Goal: Task Accomplishment & Management: Use online tool/utility

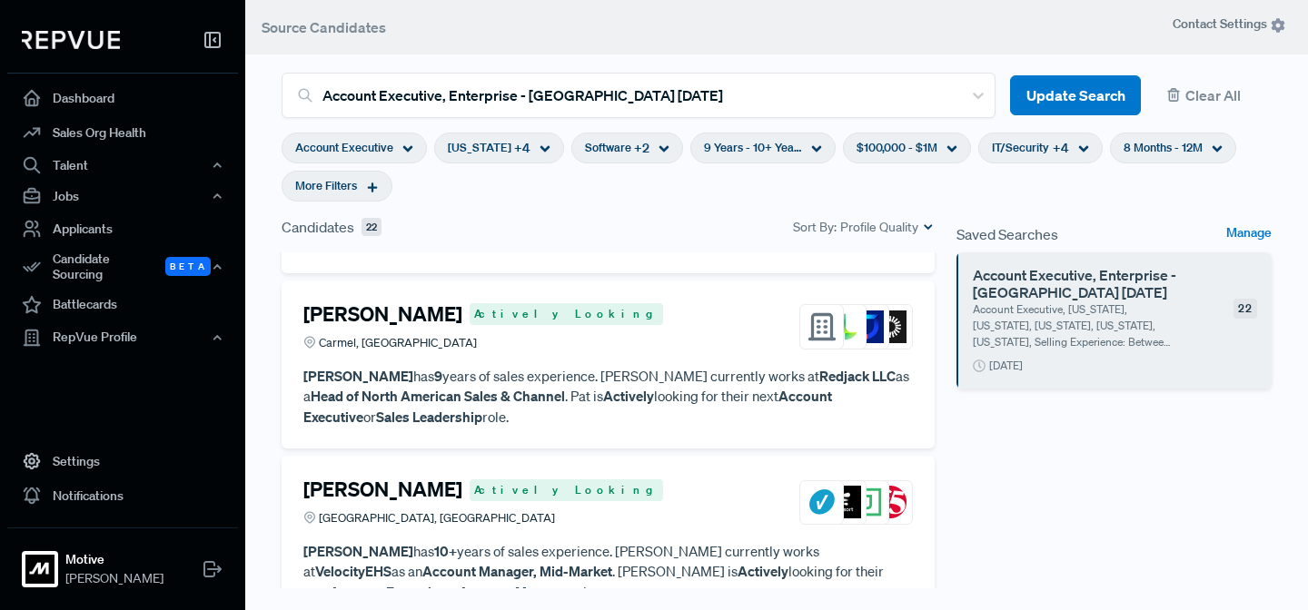
scroll to position [541, 0]
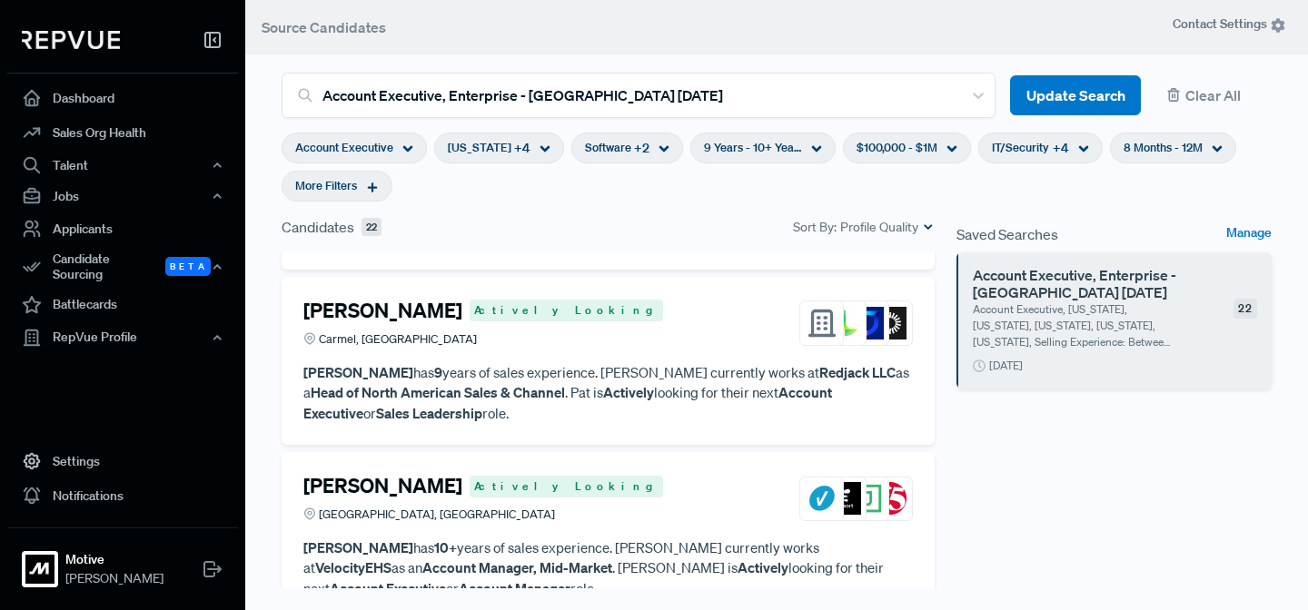
click at [574, 368] on p "[PERSON_NAME] has 9 years of sales experience. [PERSON_NAME] currently works at…" at bounding box center [607, 393] width 609 height 62
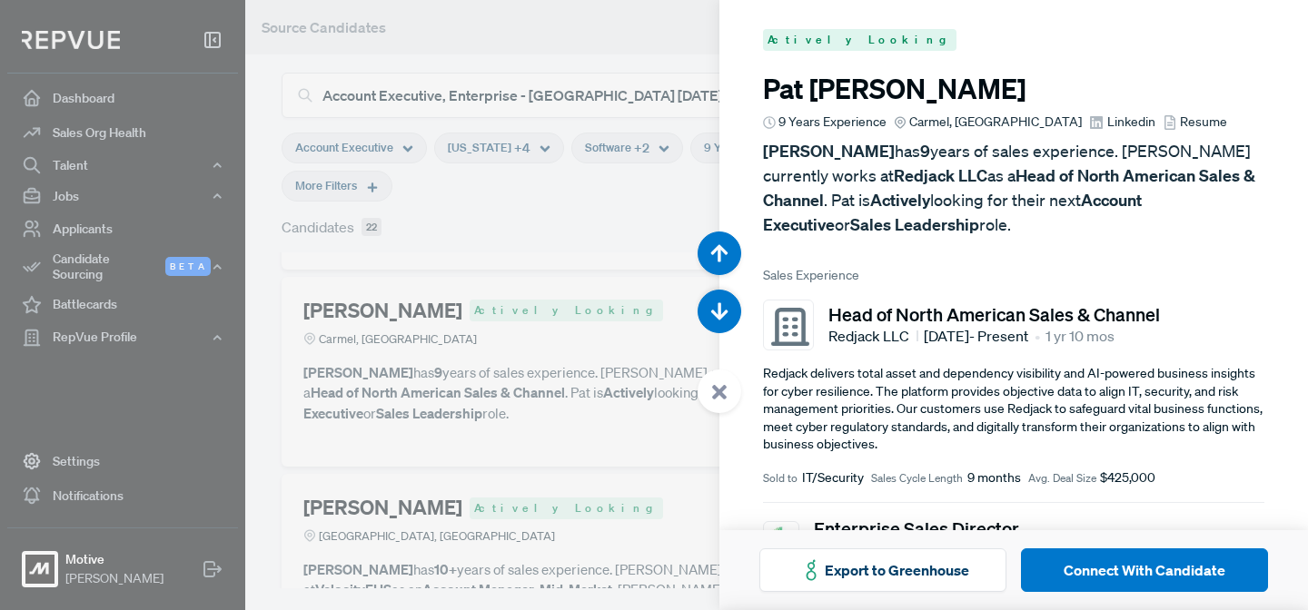
click at [717, 397] on use at bounding box center [719, 392] width 15 height 15
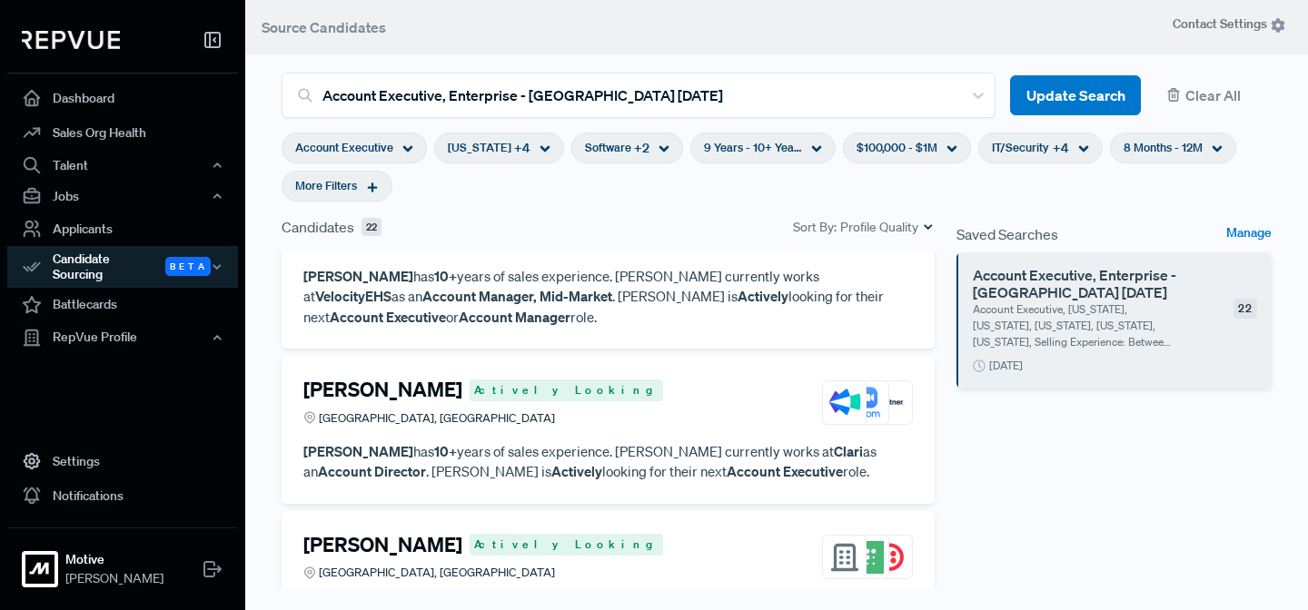
scroll to position [915, 0]
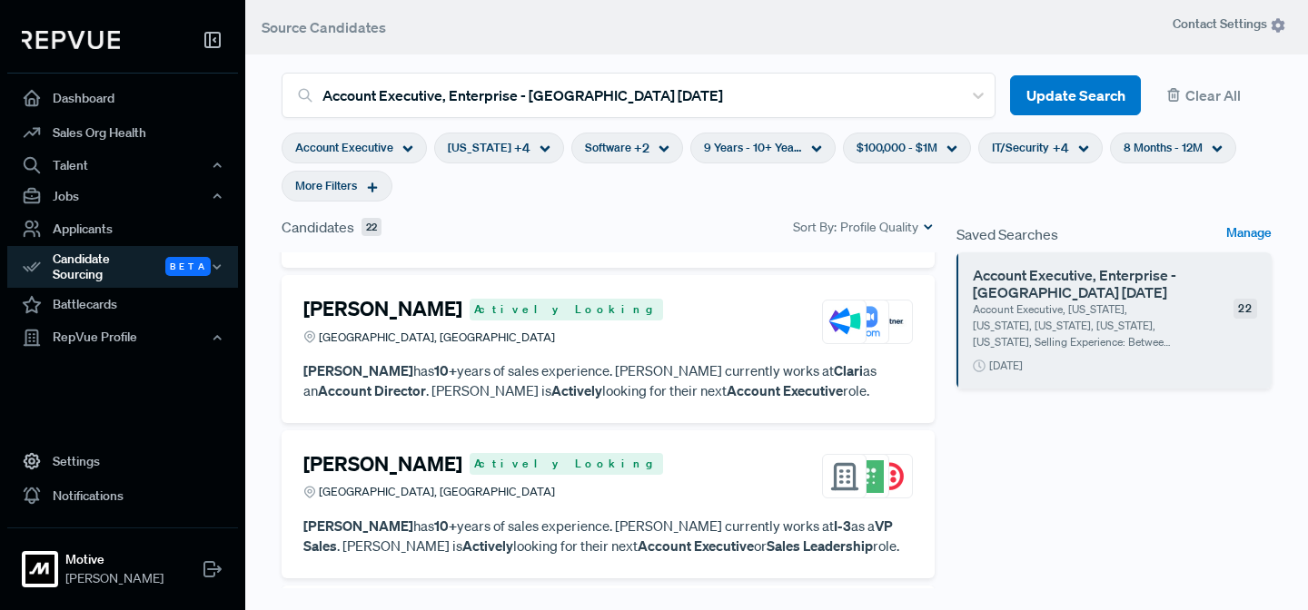
click at [727, 381] on strong "Account Executive" at bounding box center [785, 390] width 116 height 18
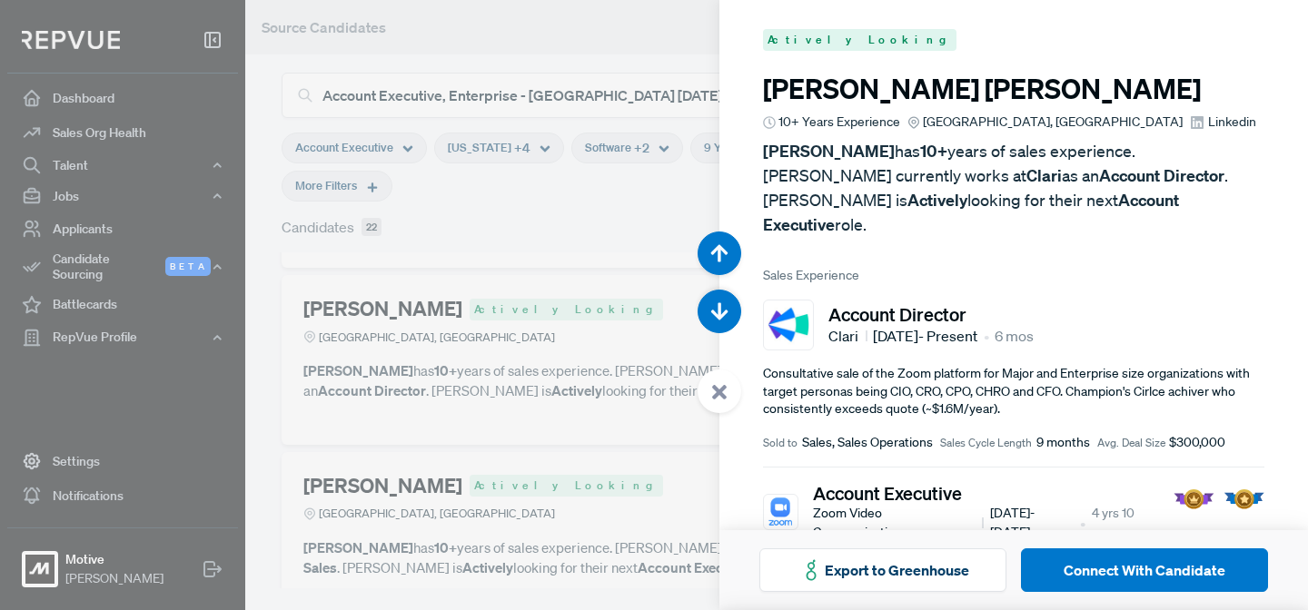
click at [722, 393] on use at bounding box center [719, 392] width 15 height 15
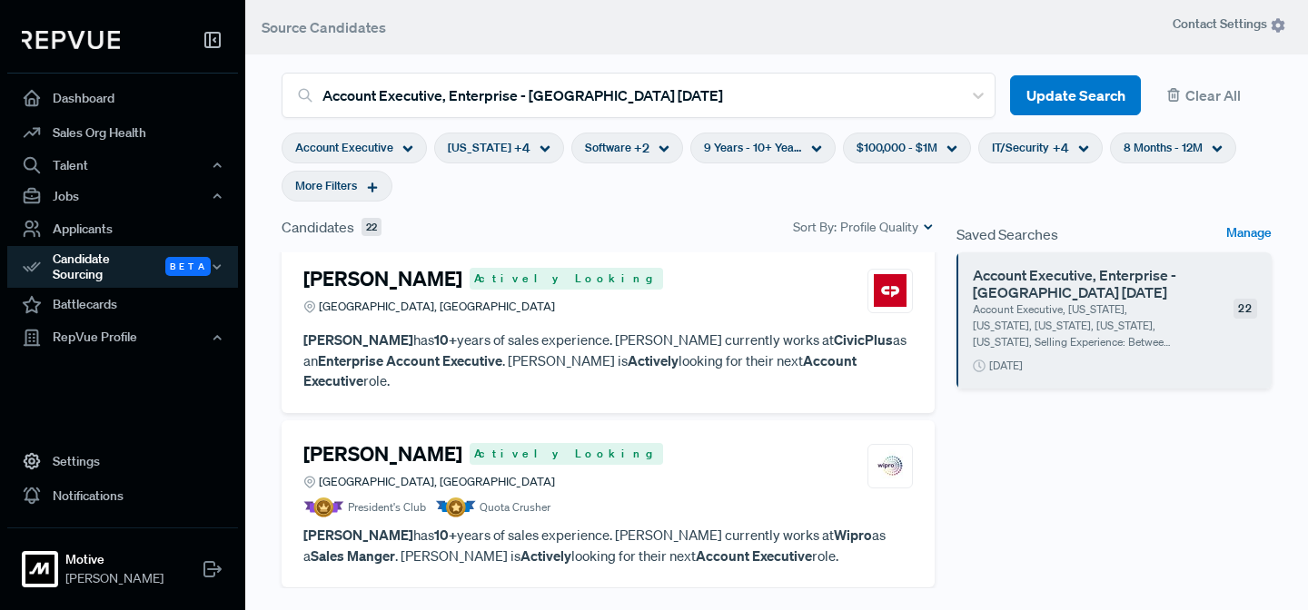
scroll to position [1279, 0]
click at [635, 350] on div "[PERSON_NAME] Actively Looking [GEOGRAPHIC_DATA], [GEOGRAPHIC_DATA] [PERSON_NAM…" at bounding box center [608, 328] width 653 height 168
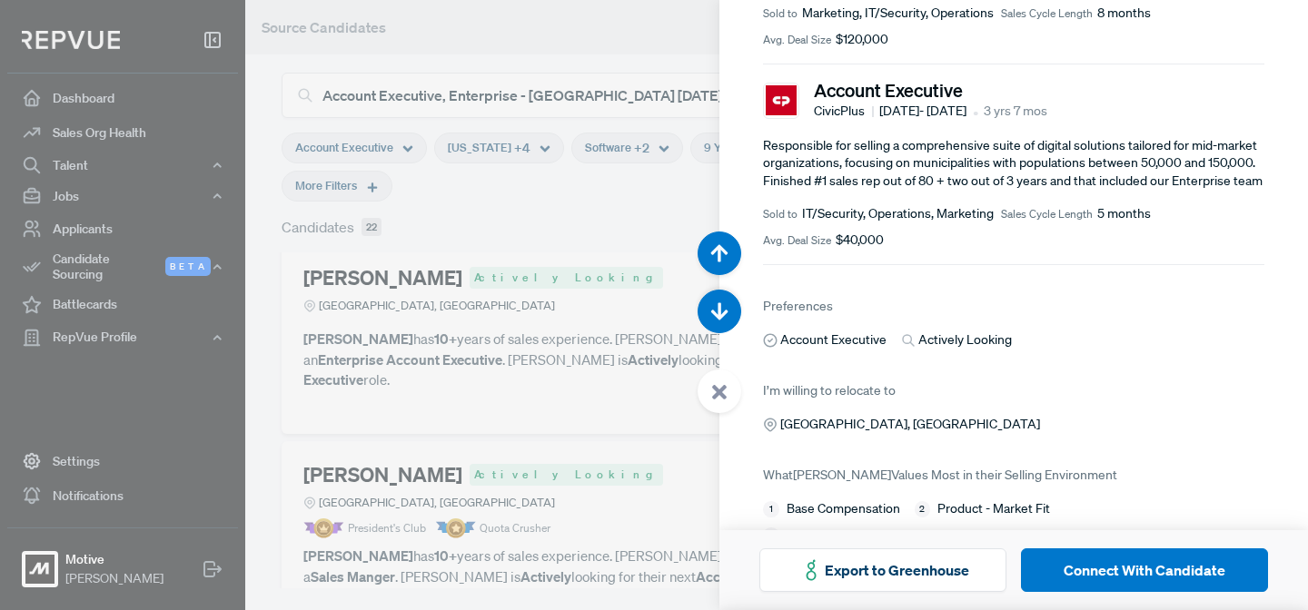
scroll to position [510, 0]
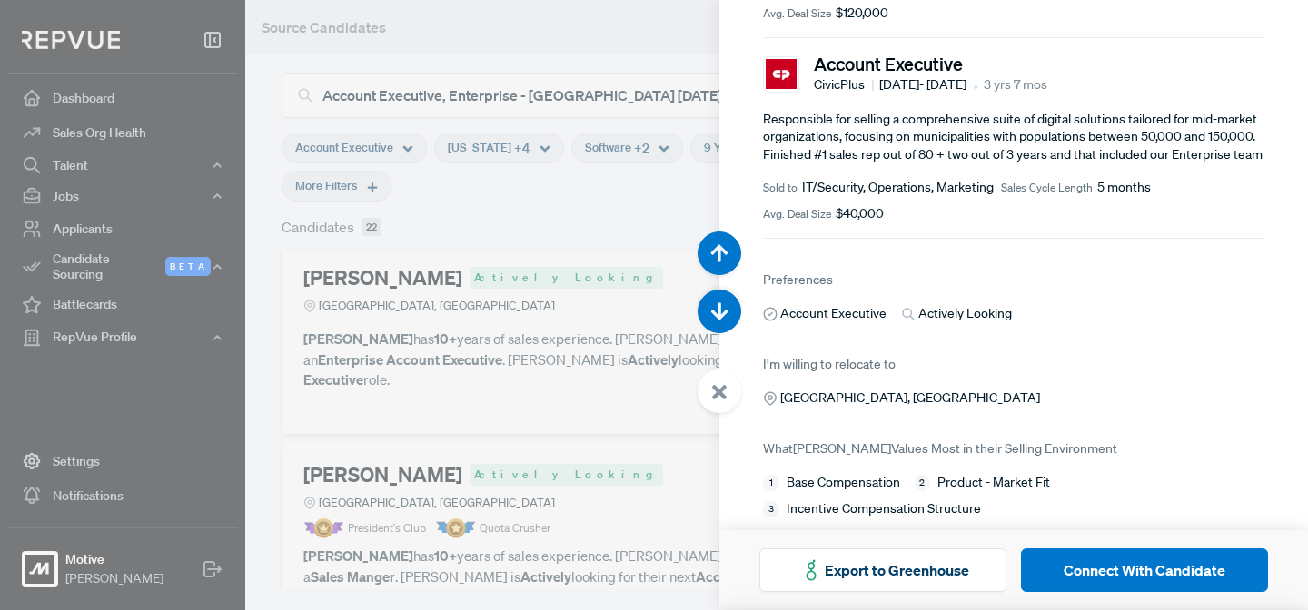
click at [721, 395] on use at bounding box center [719, 392] width 15 height 15
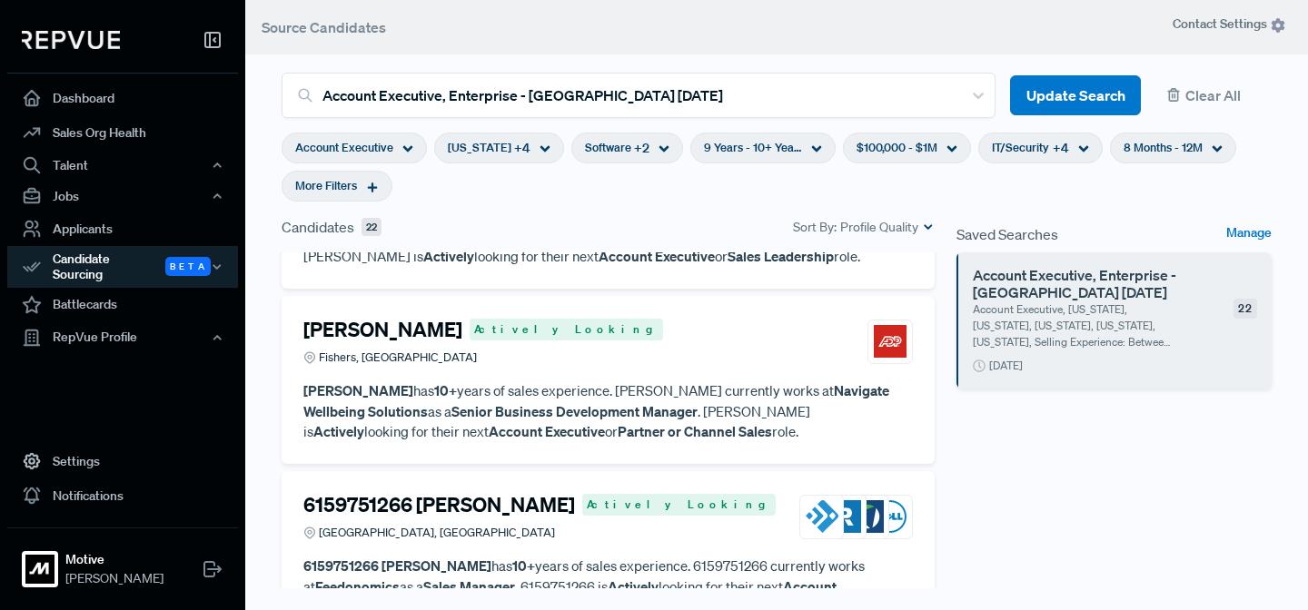
scroll to position [2360, 0]
click at [646, 381] on p "[PERSON_NAME] has 10+ years of sales experience. [PERSON_NAME] currently works …" at bounding box center [607, 412] width 609 height 62
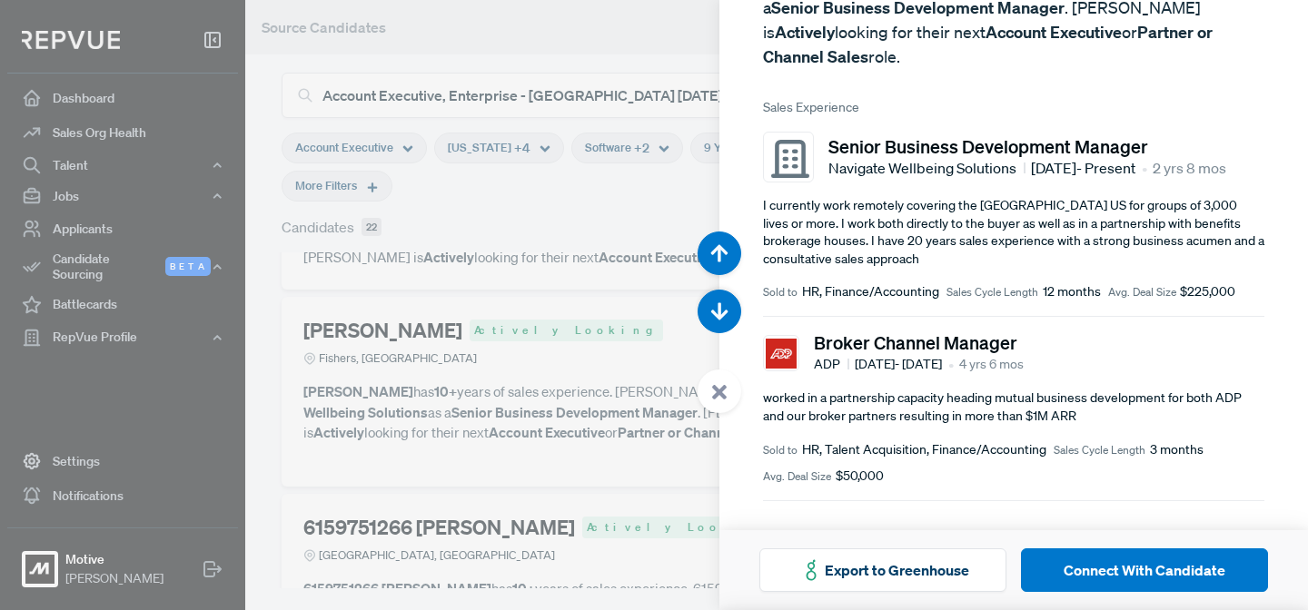
scroll to position [193, 0]
click at [723, 392] on icon at bounding box center [719, 392] width 16 height 16
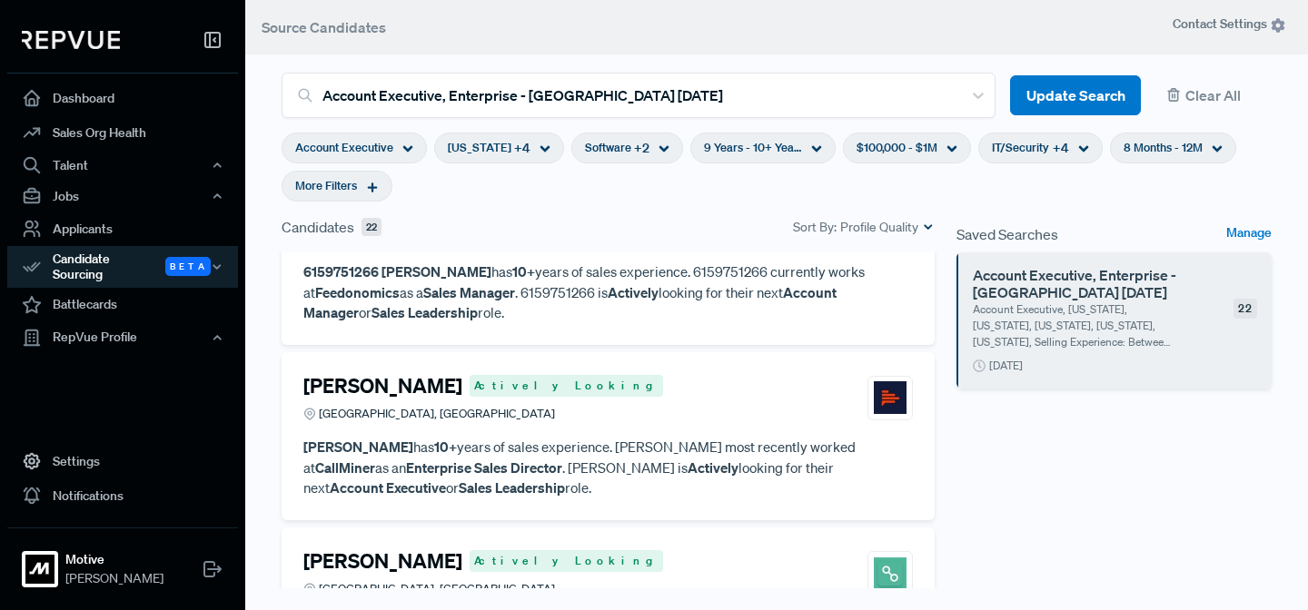
scroll to position [2690, 0]
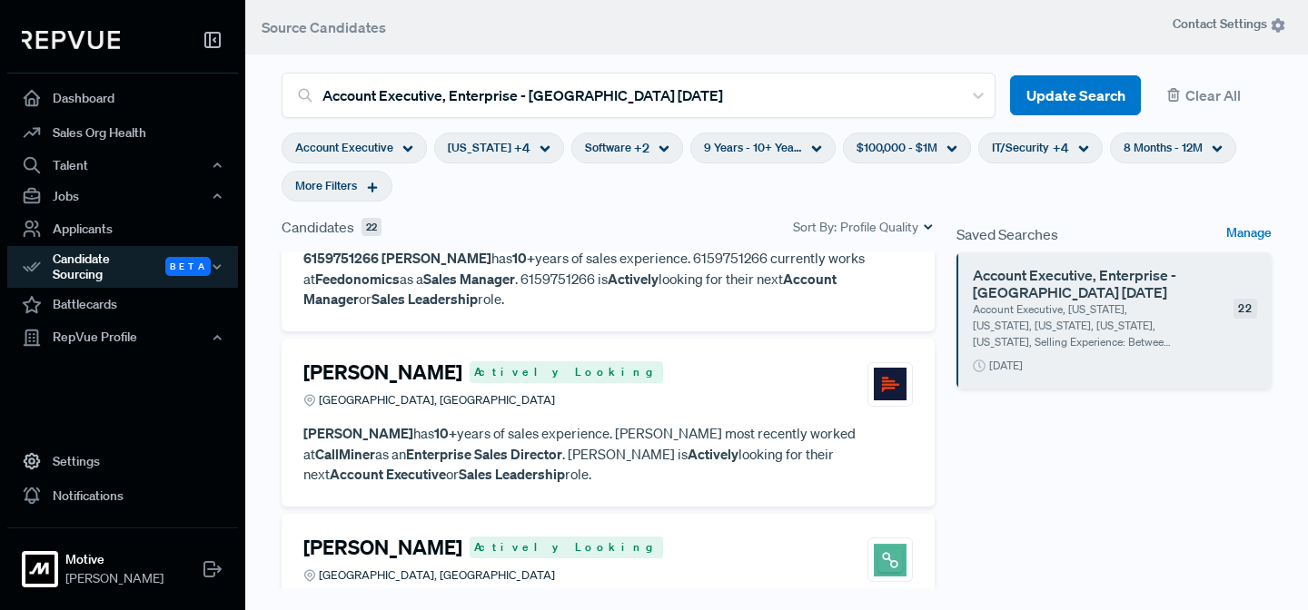
click at [681, 423] on p "[PERSON_NAME] has 10+ years of sales experience. [PERSON_NAME] most recently wo…" at bounding box center [607, 454] width 609 height 62
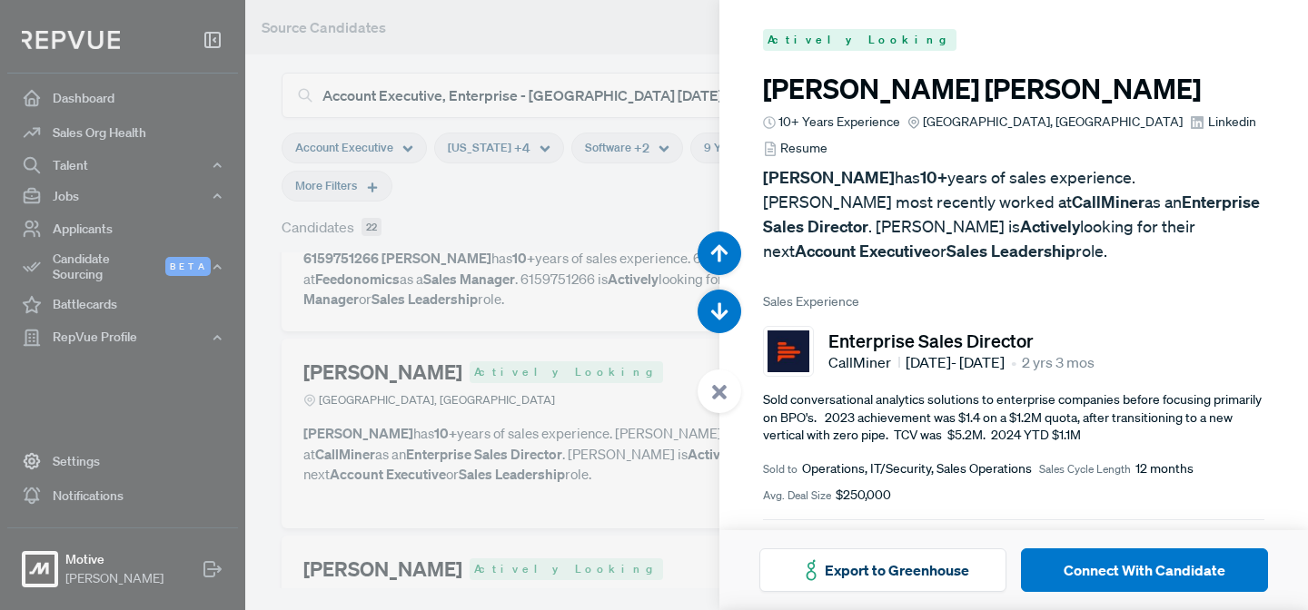
click at [827, 139] on span "Resume" at bounding box center [803, 148] width 47 height 19
click at [706, 396] on div at bounding box center [720, 392] width 44 height 44
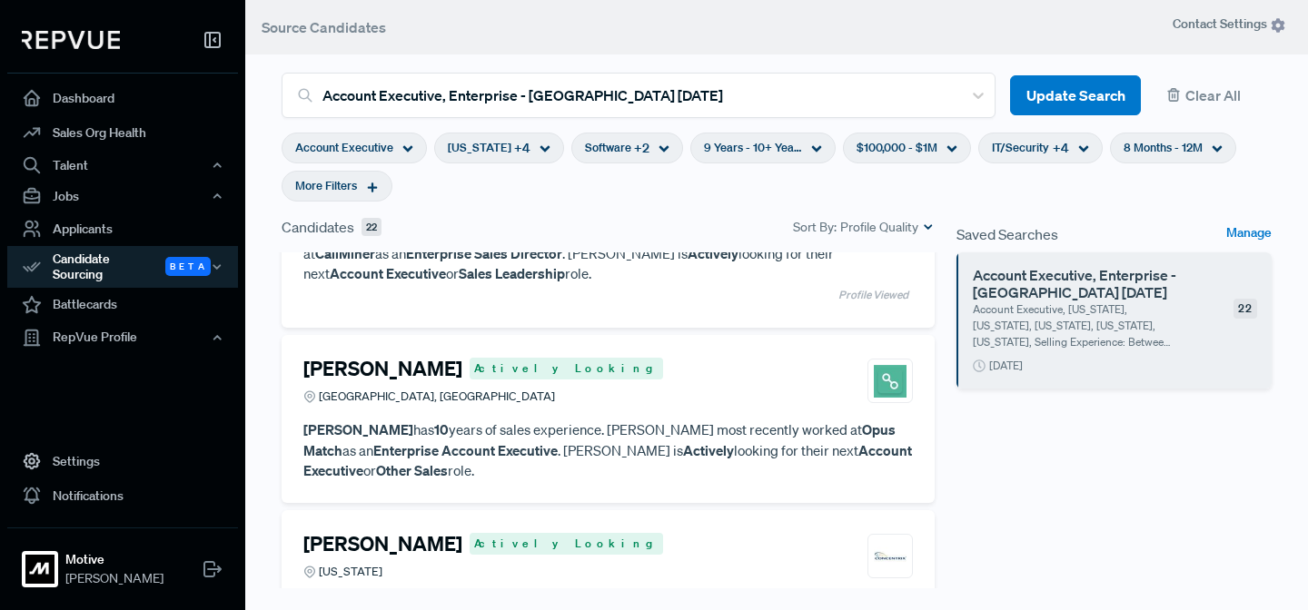
scroll to position [2923, 0]
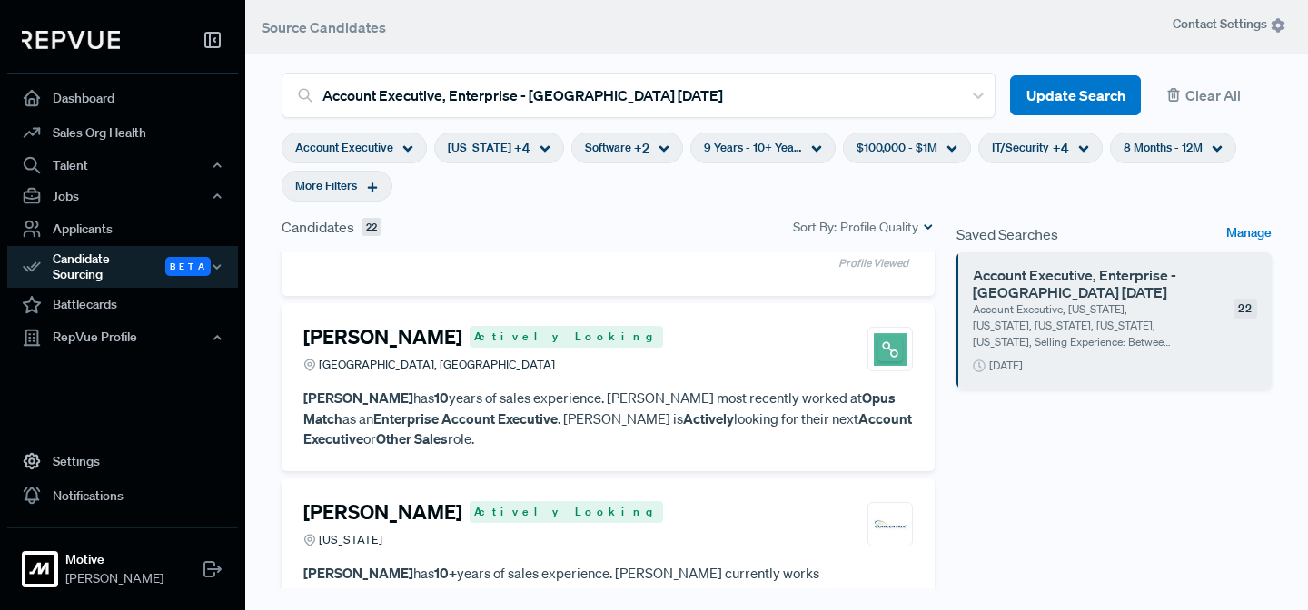
click at [686, 388] on p "[PERSON_NAME] has 10 years of sales experience. [PERSON_NAME] most recently wor…" at bounding box center [607, 419] width 609 height 62
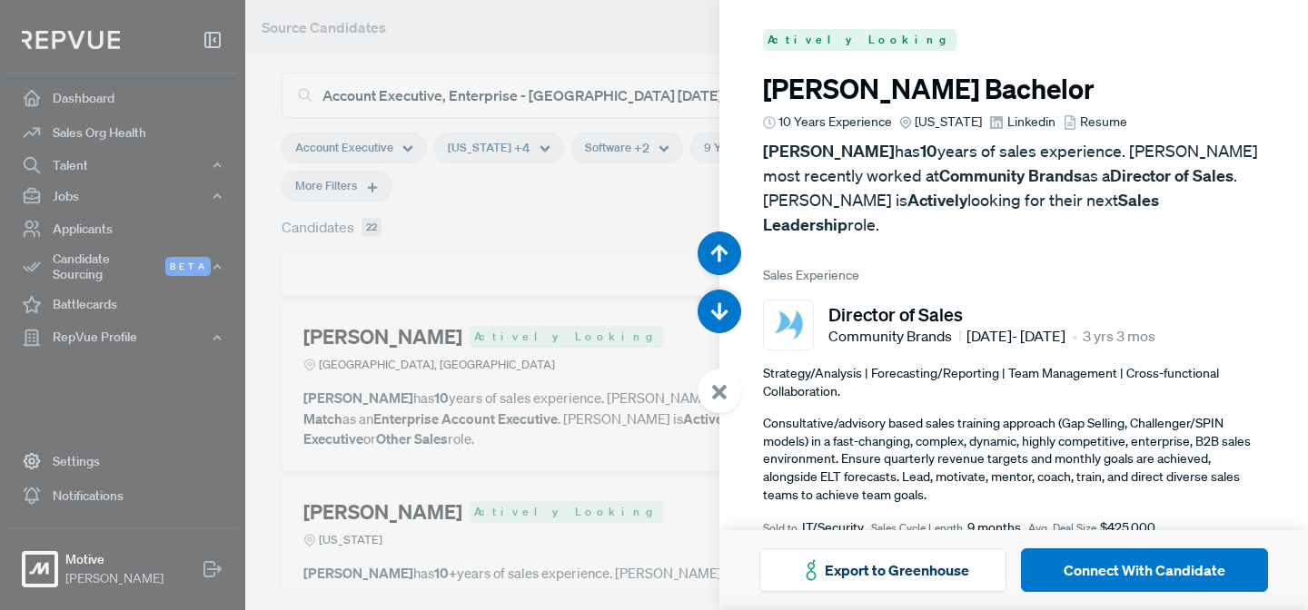
scroll to position [9765, 0]
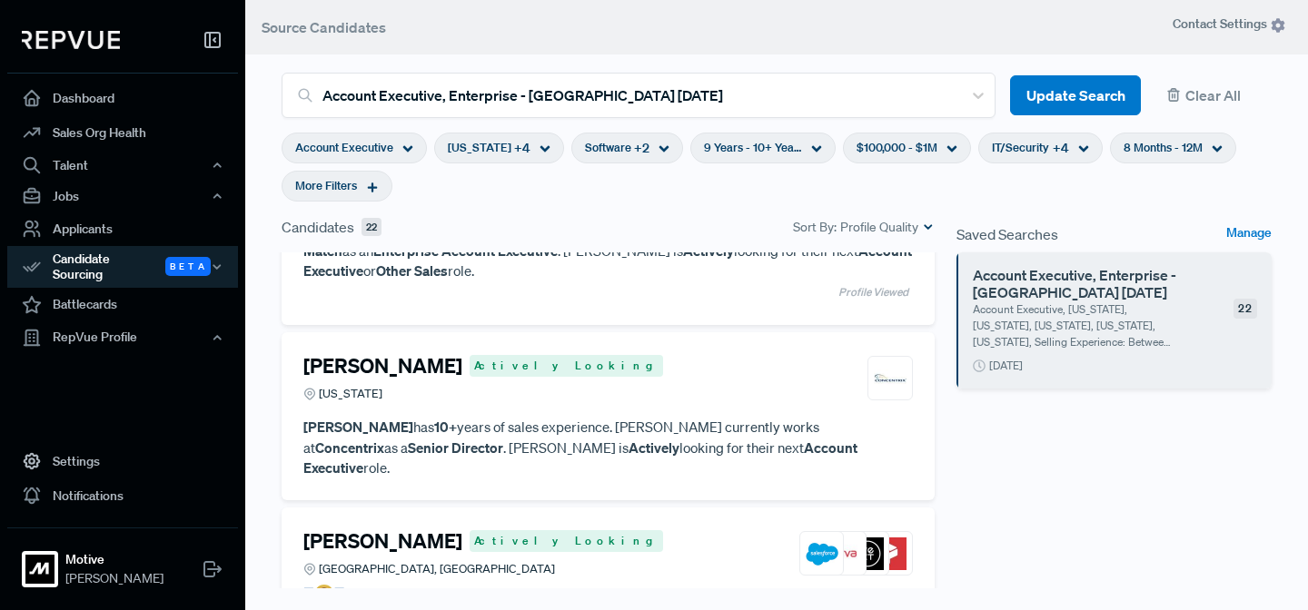
scroll to position [3093, 0]
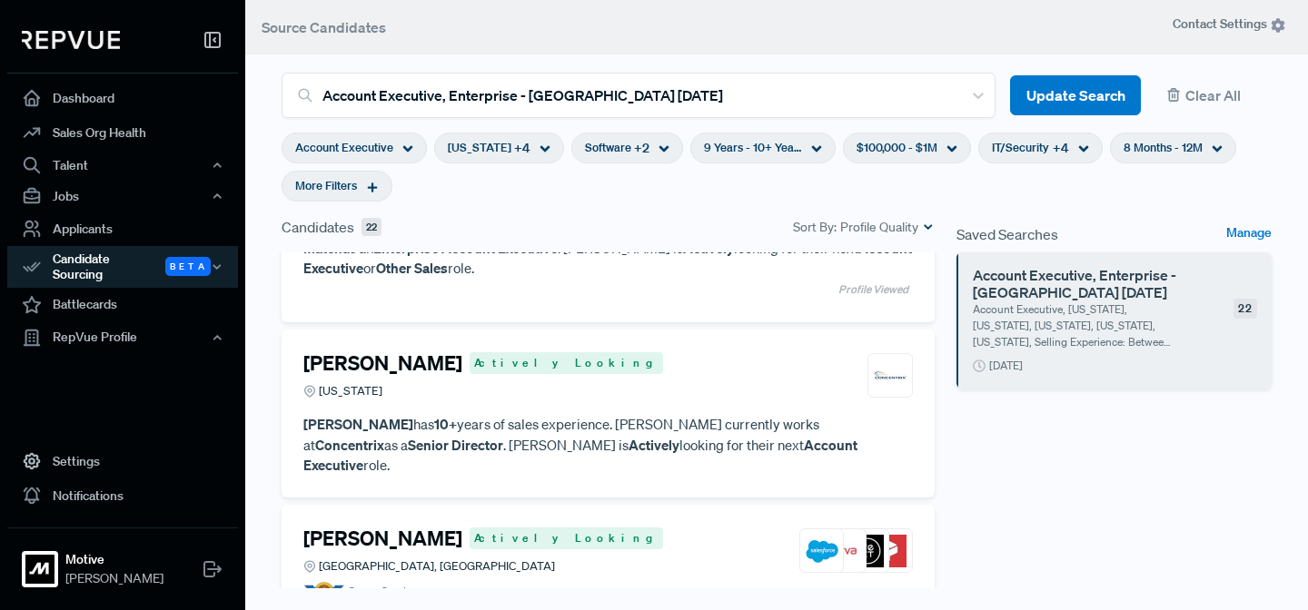
click at [579, 414] on p "[PERSON_NAME] Links has 10+ years of sales experience. [PERSON_NAME] currently …" at bounding box center [607, 445] width 609 height 62
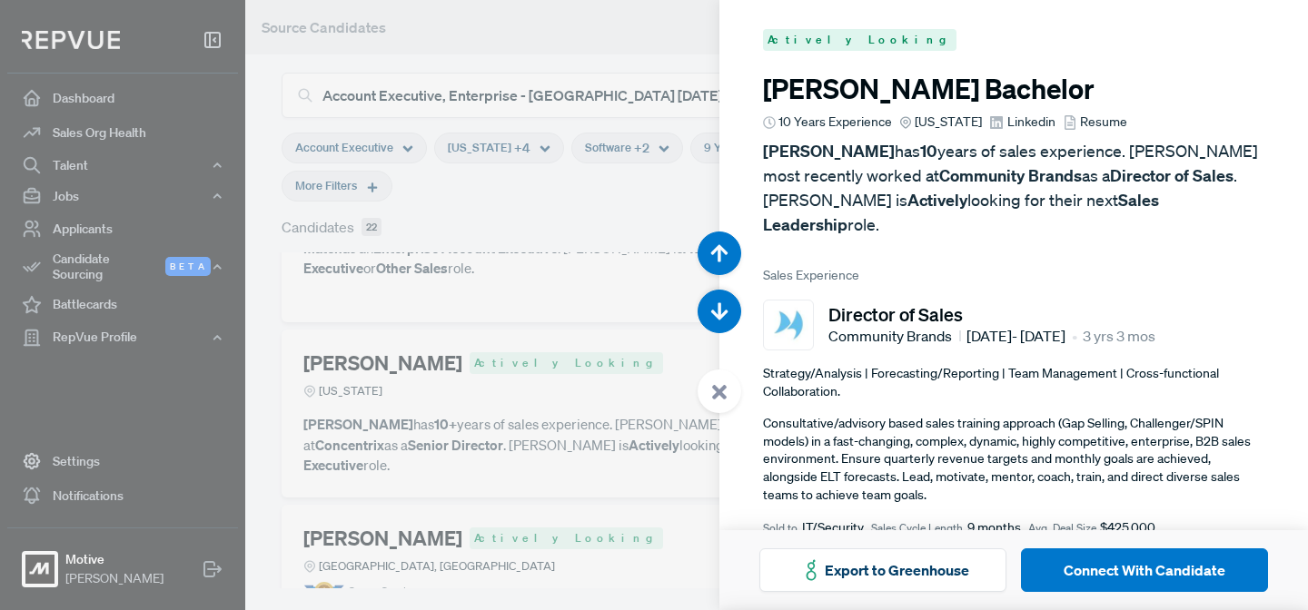
scroll to position [10375, 0]
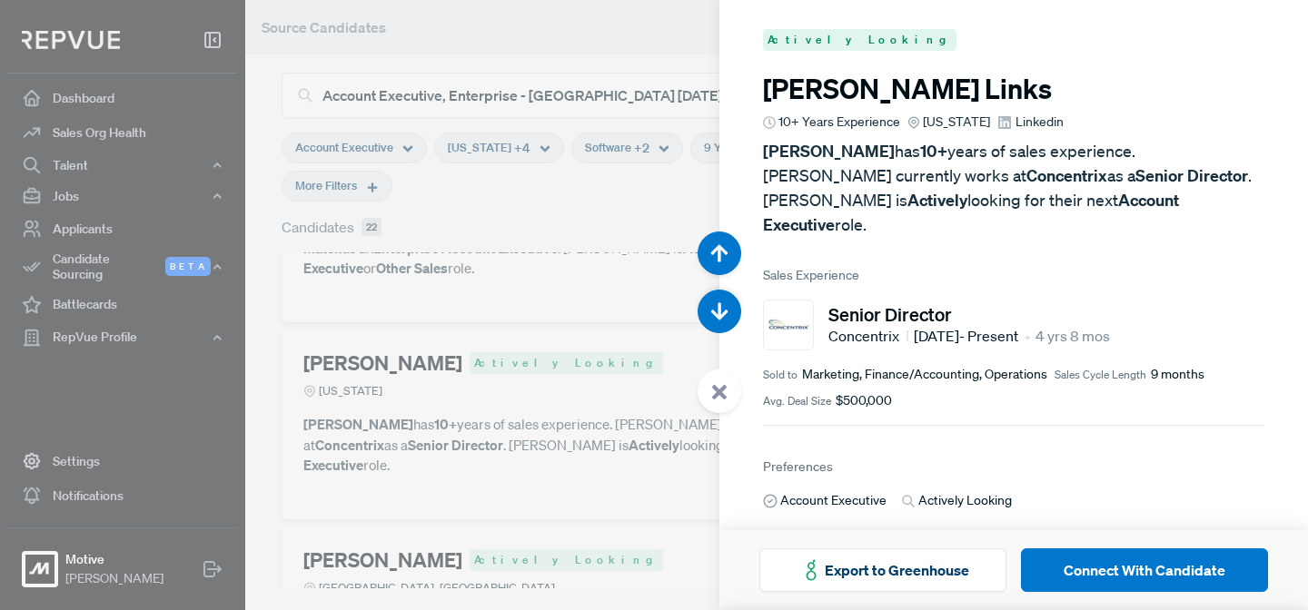
click at [718, 389] on icon at bounding box center [719, 392] width 16 height 16
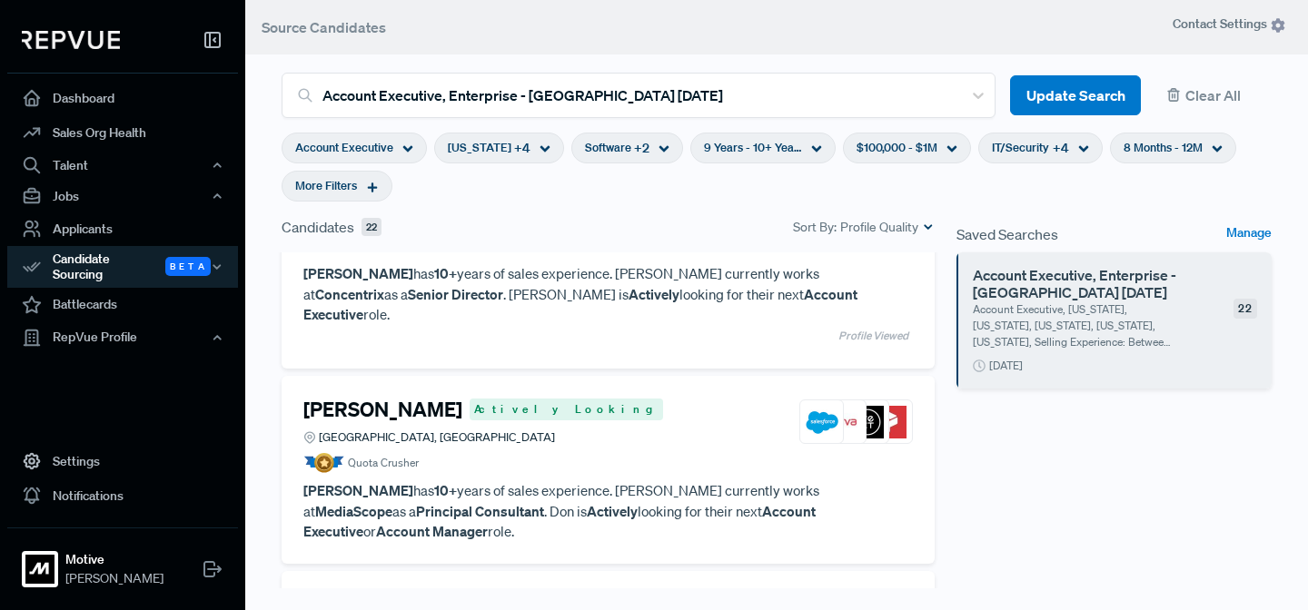
scroll to position [3241, 0]
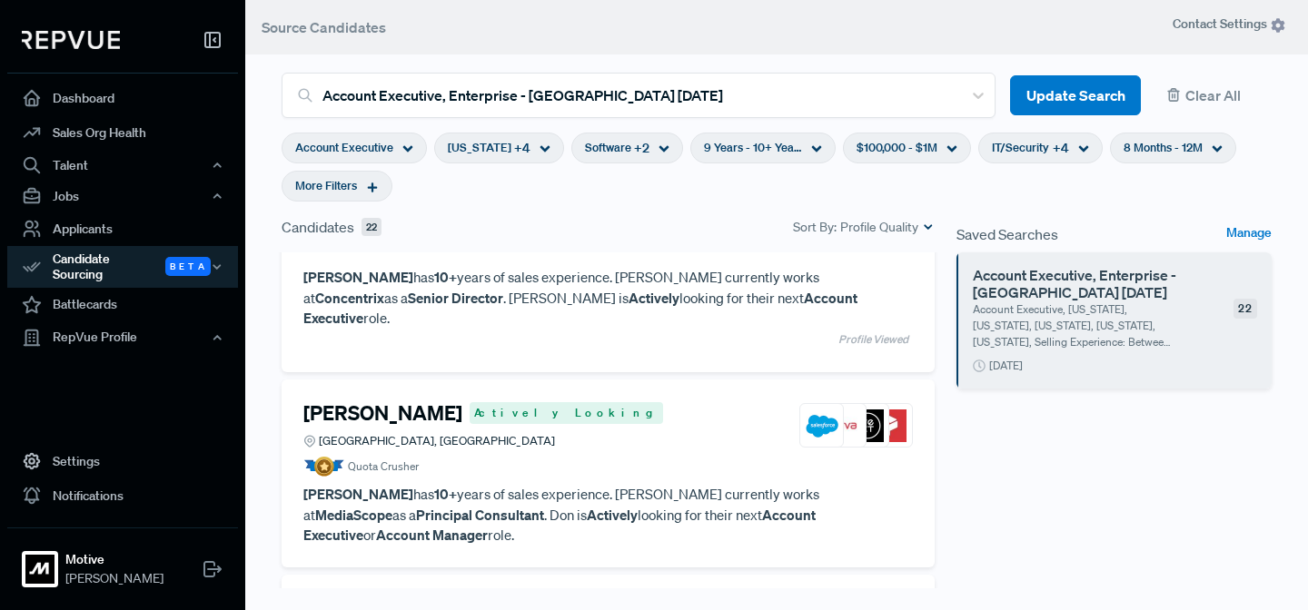
click at [559, 484] on p "[PERSON_NAME] has 10+ years of sales experience. [PERSON_NAME] currently works …" at bounding box center [607, 515] width 609 height 62
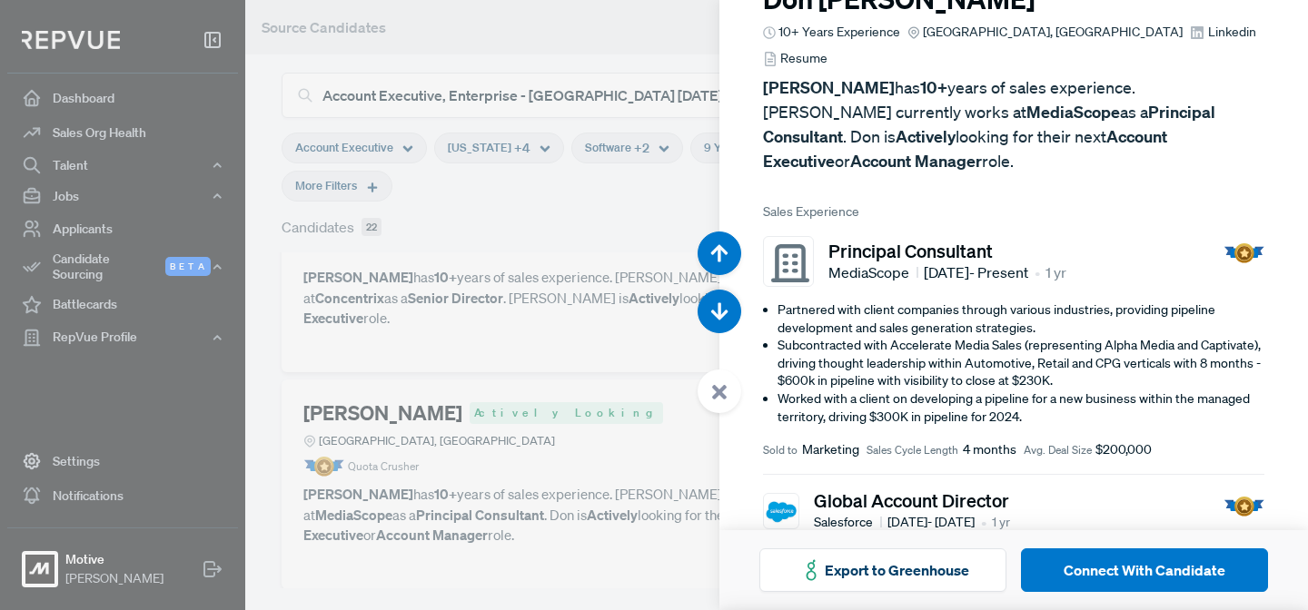
scroll to position [93, 0]
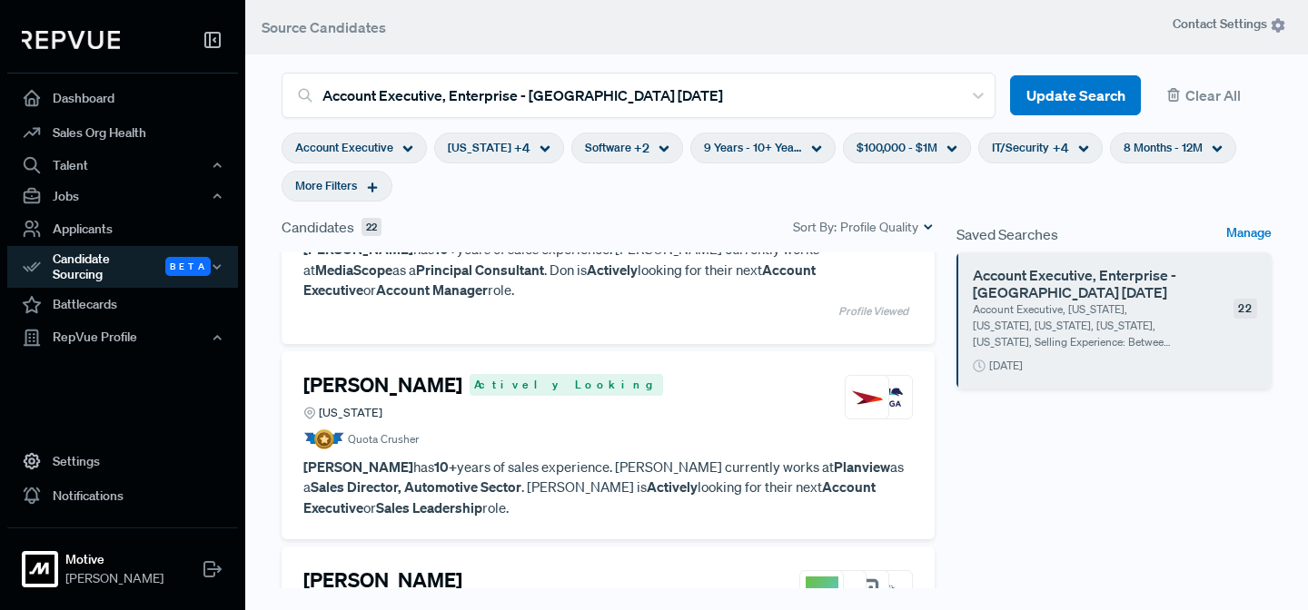
scroll to position [3487, 0]
click at [580, 456] on p "[PERSON_NAME] has 10+ years of sales experience. [PERSON_NAME] currently works …" at bounding box center [607, 487] width 609 height 62
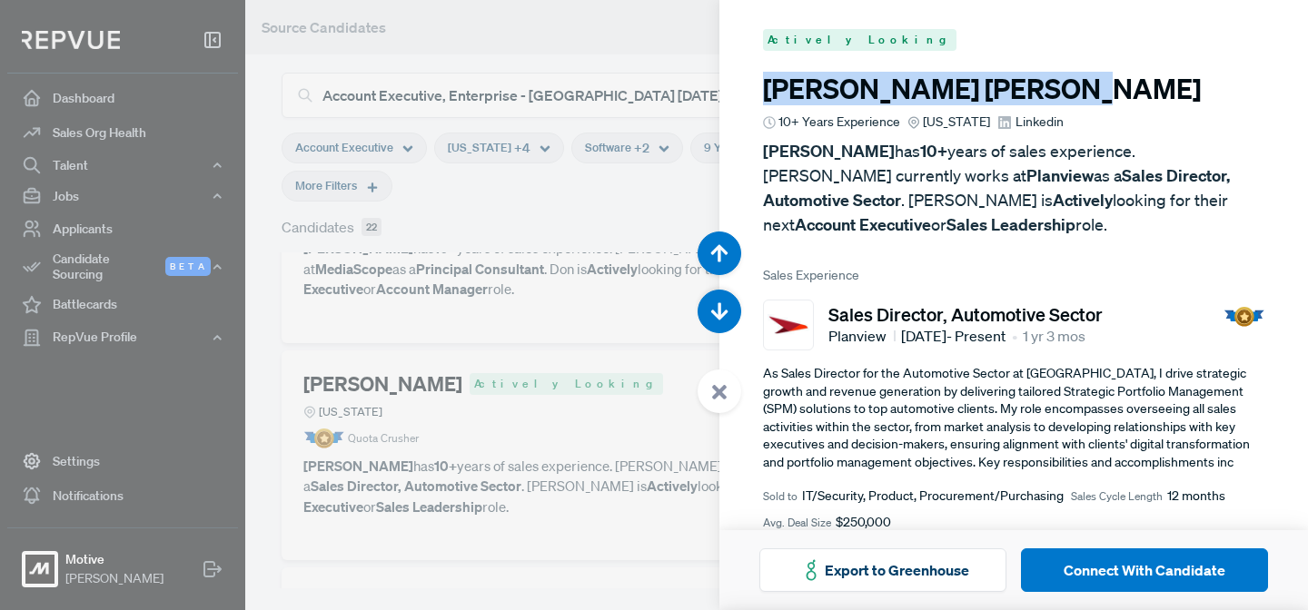
drag, startPoint x: 1011, startPoint y: 94, endPoint x: 737, endPoint y: 84, distance: 273.6
click at [737, 84] on article "Actively Looking [PERSON_NAME] 10+ Years Experience [US_STATE] Linkedin [PERSON…" at bounding box center [1013, 555] width 589 height 1111
copy h3 "[PERSON_NAME]"
click at [1032, 124] on span "Linkedin" at bounding box center [1039, 122] width 48 height 19
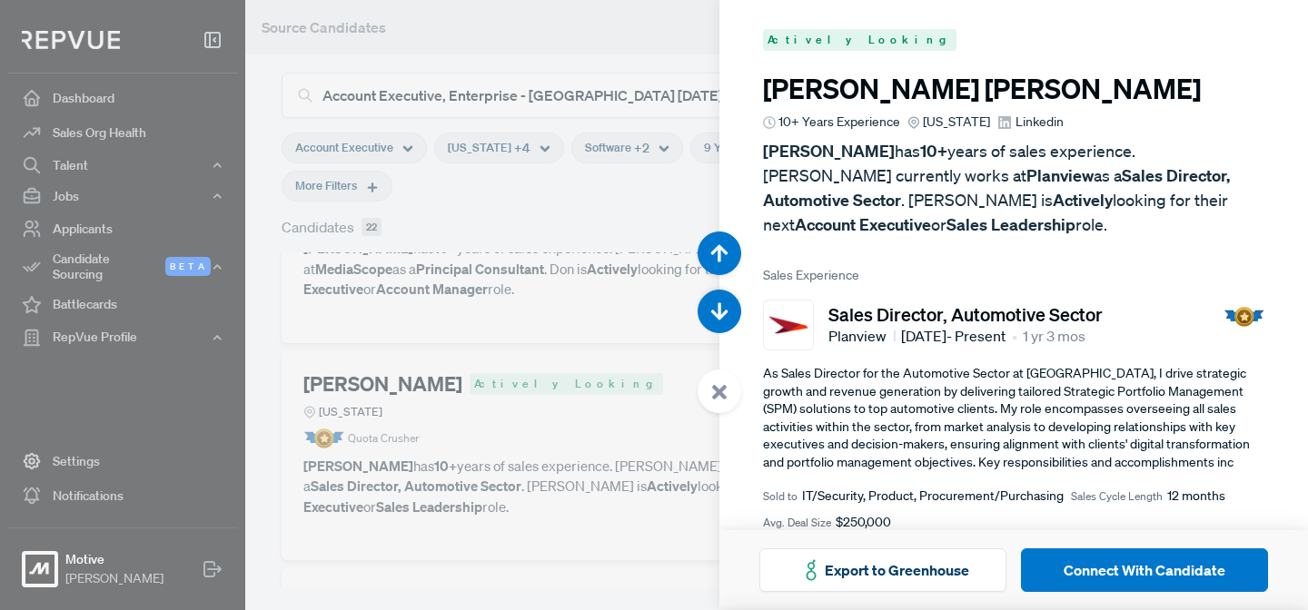
click at [721, 395] on use at bounding box center [719, 392] width 15 height 15
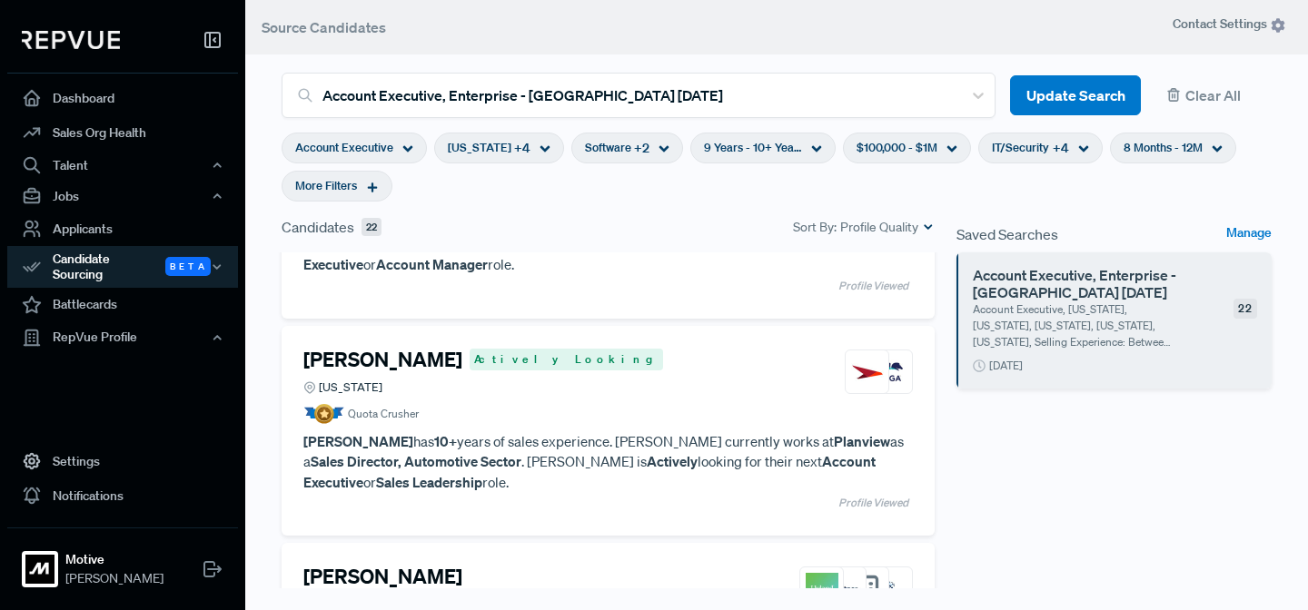
scroll to position [3565, 0]
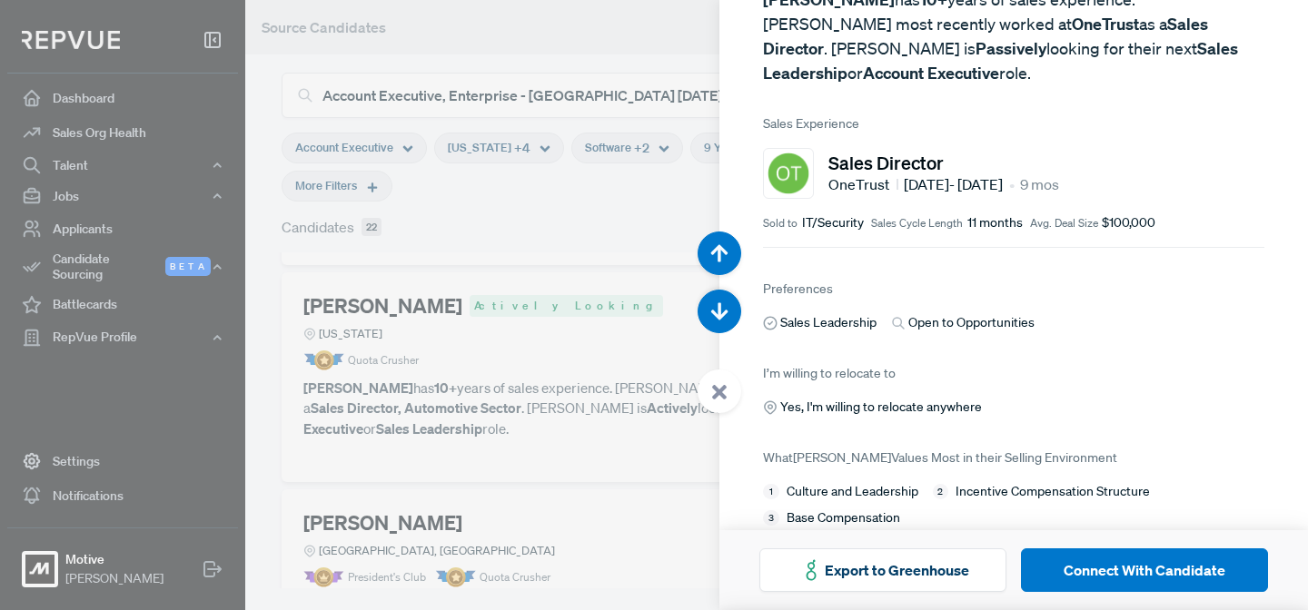
scroll to position [139, 0]
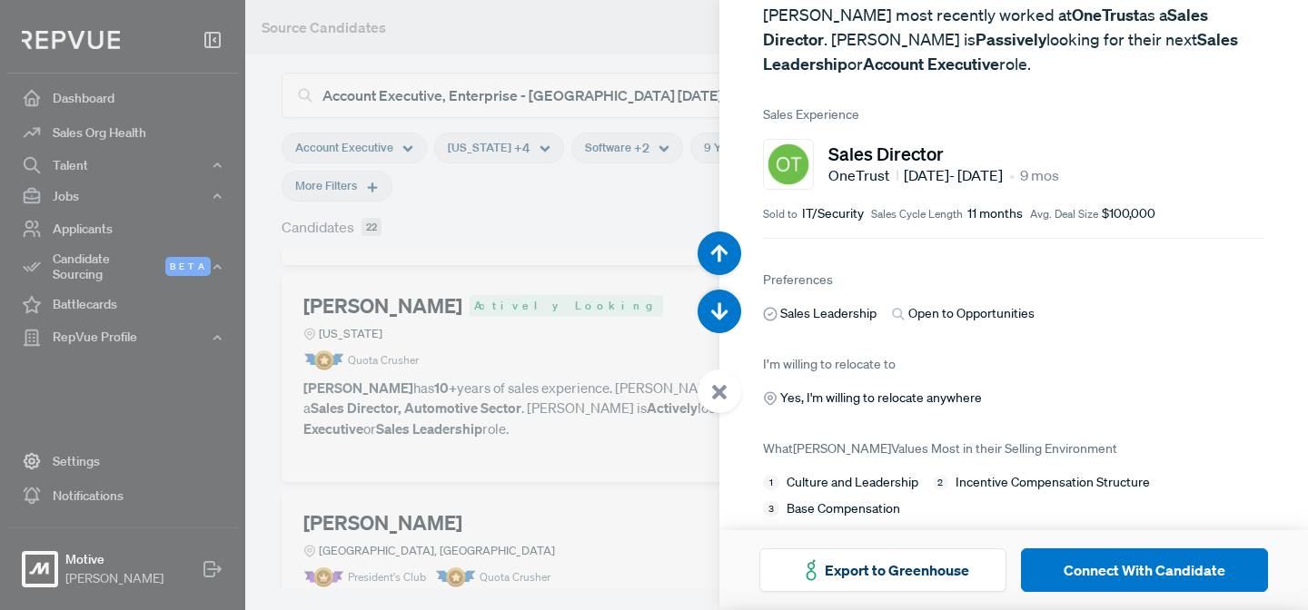
click at [264, 350] on div at bounding box center [654, 305] width 1308 height 610
